Goal: Use online tool/utility: Utilize a website feature to perform a specific function

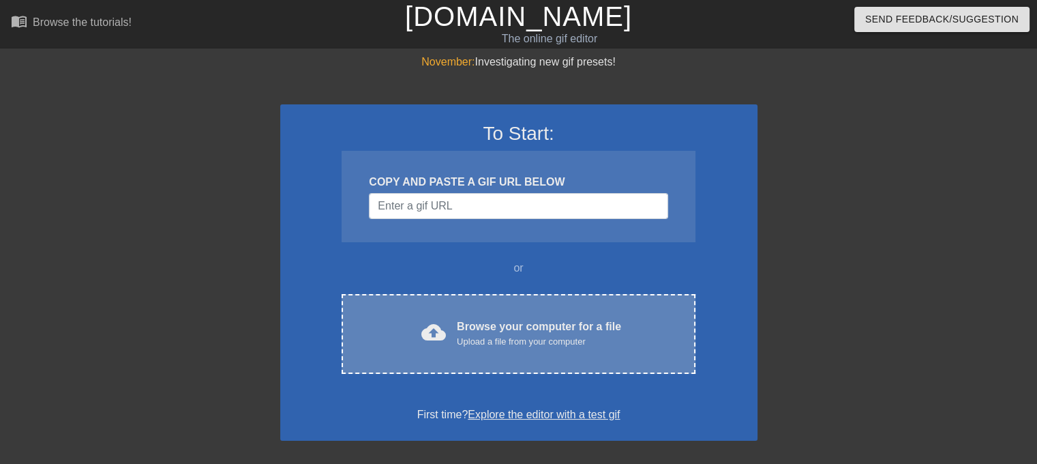
click at [442, 352] on div "cloud_upload Browse your computer for a file Upload a file from your computer C…" at bounding box center [518, 334] width 353 height 80
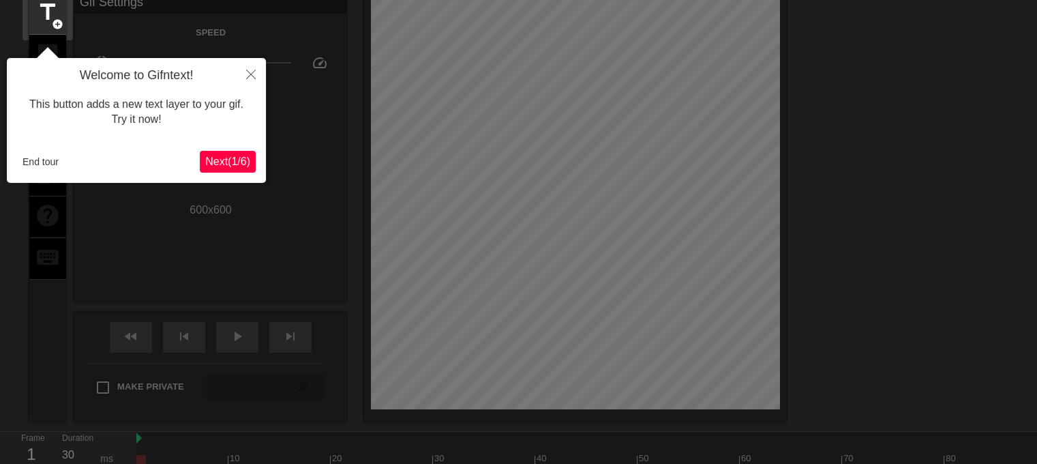
scroll to position [33, 0]
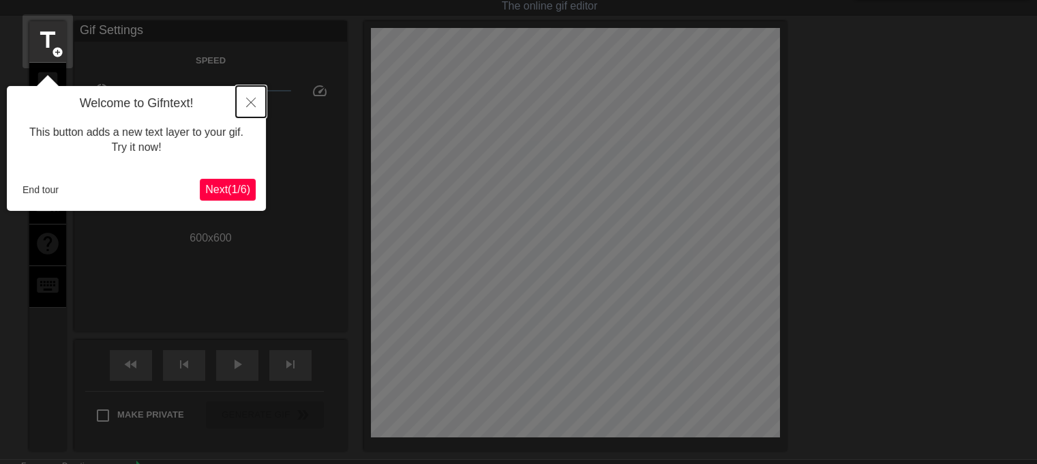
click at [249, 98] on icon "Close" at bounding box center [251, 103] width 10 height 10
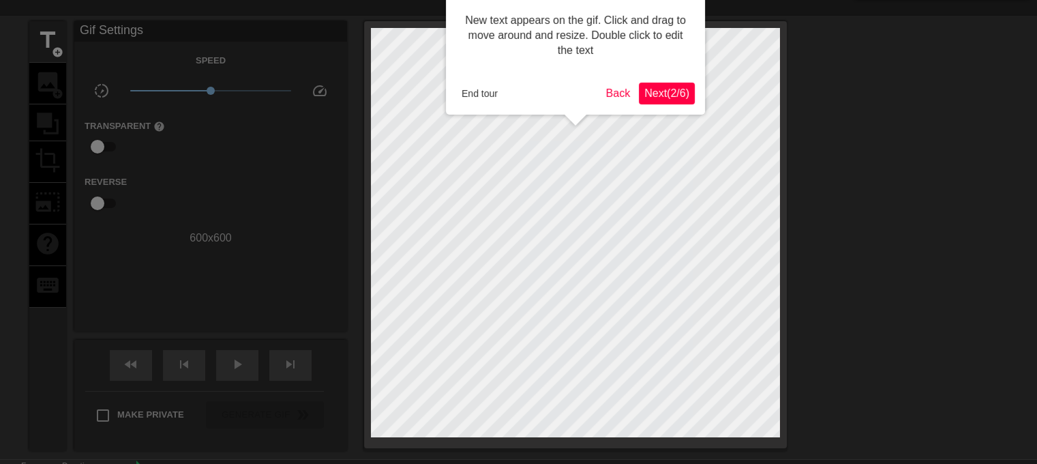
scroll to position [0, 0]
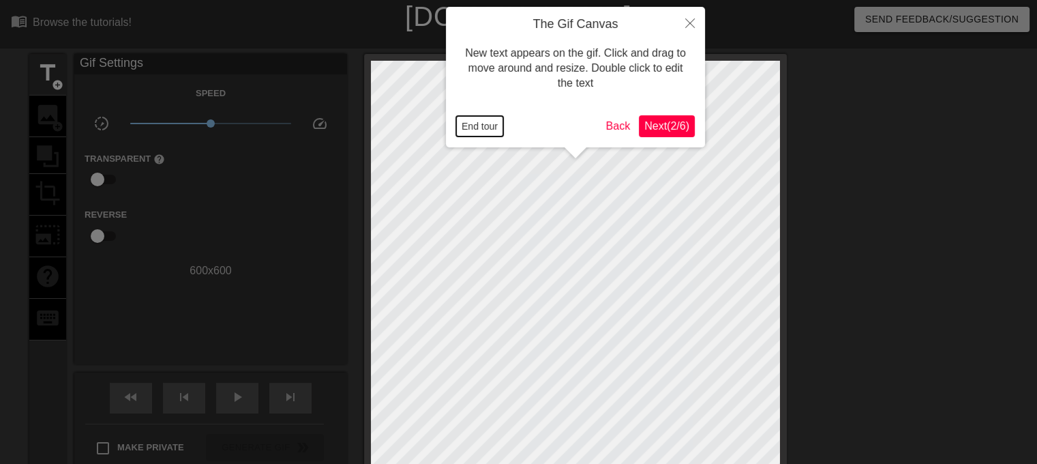
click at [481, 128] on button "End tour" at bounding box center [479, 126] width 47 height 20
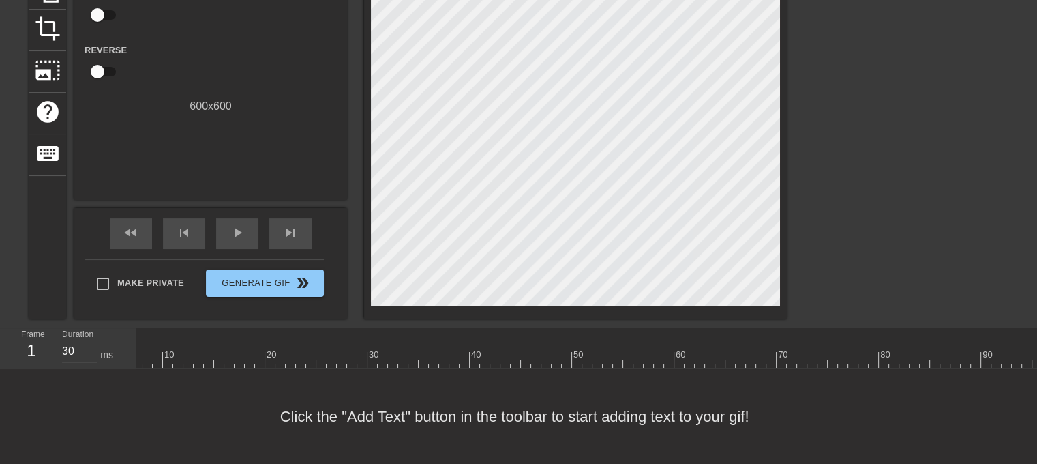
scroll to position [11, 0]
click at [135, 328] on div "Frame 1 Duration 30 ms" at bounding box center [68, 348] width 136 height 41
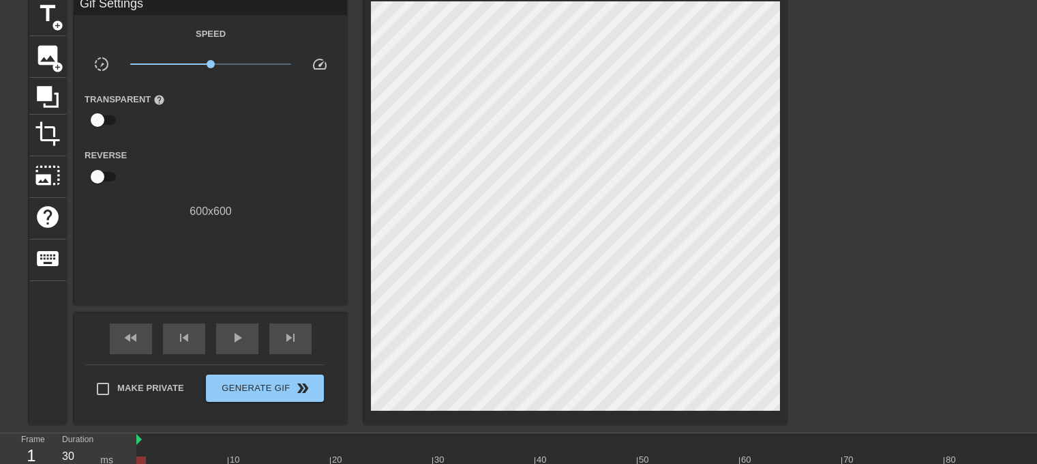
scroll to position [51, 0]
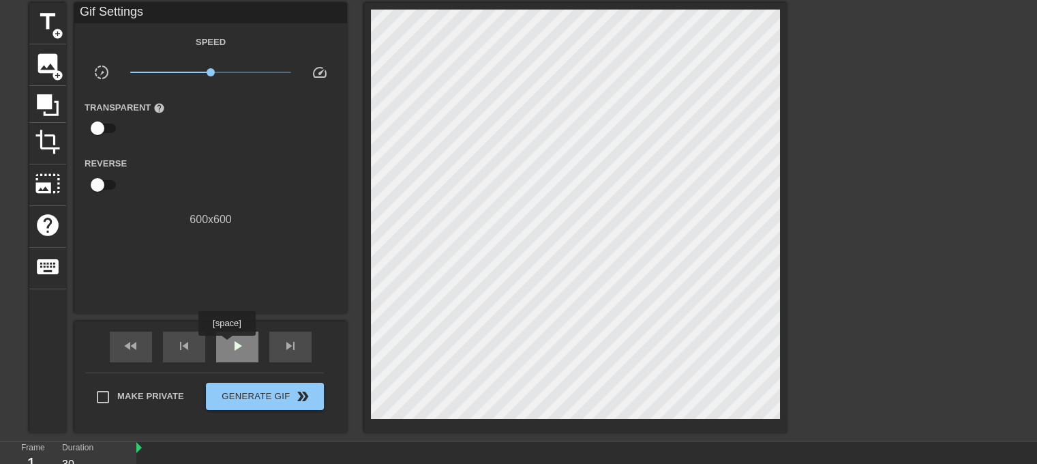
click at [229, 346] on span "play_arrow" at bounding box center [237, 346] width 16 height 16
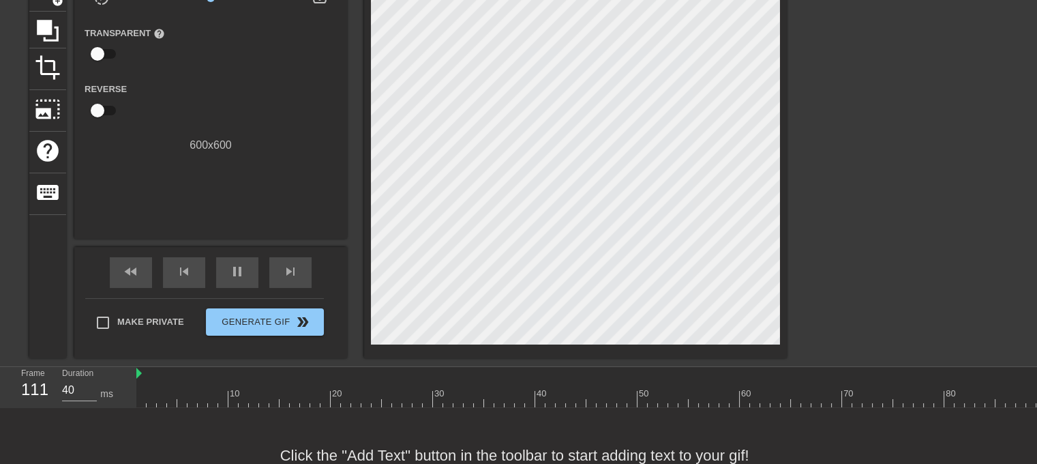
scroll to position [125, 0]
click at [186, 273] on span "skip_previous" at bounding box center [184, 272] width 16 height 16
click at [244, 274] on span "pause" at bounding box center [237, 272] width 16 height 16
click at [194, 273] on div "skip_previous" at bounding box center [184, 273] width 42 height 31
click at [235, 273] on span "play_arrow" at bounding box center [237, 272] width 16 height 16
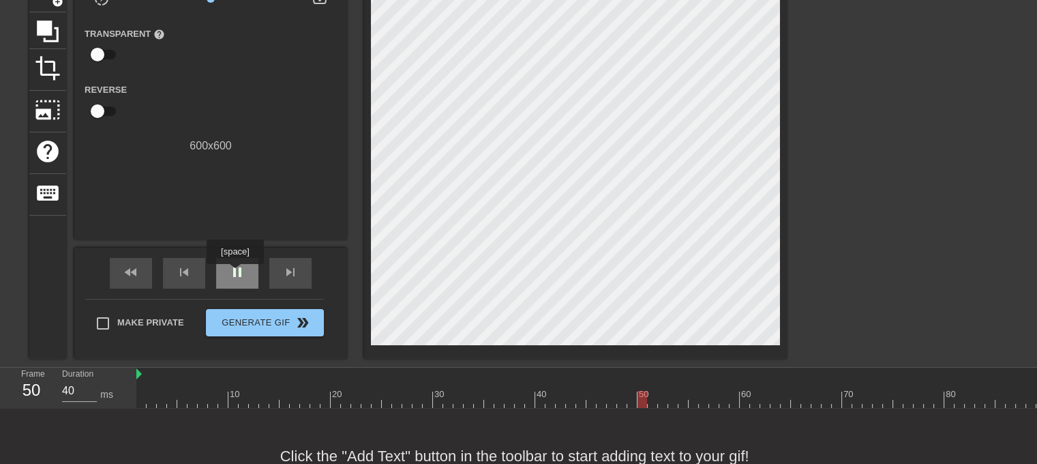
click at [235, 273] on span "pause" at bounding box center [237, 272] width 16 height 16
type input "30"
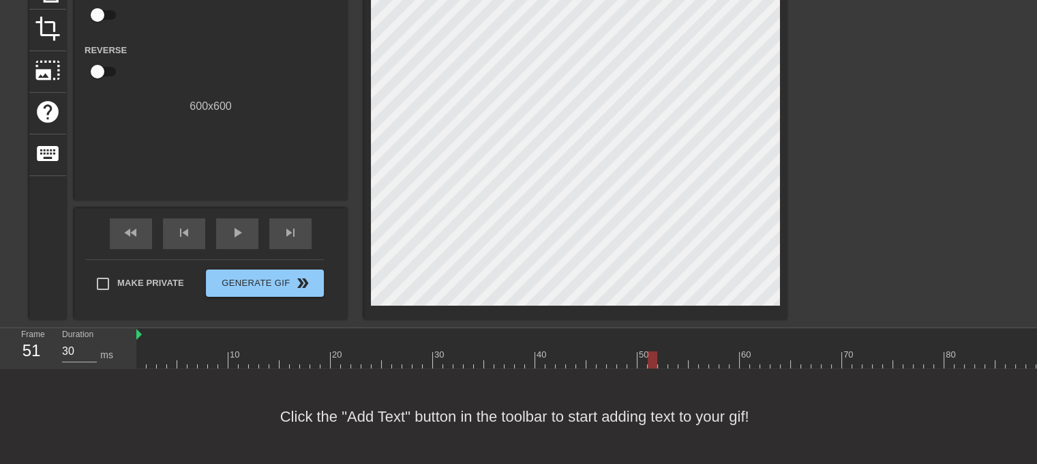
scroll to position [0, 0]
